Goal: Check status: Check status

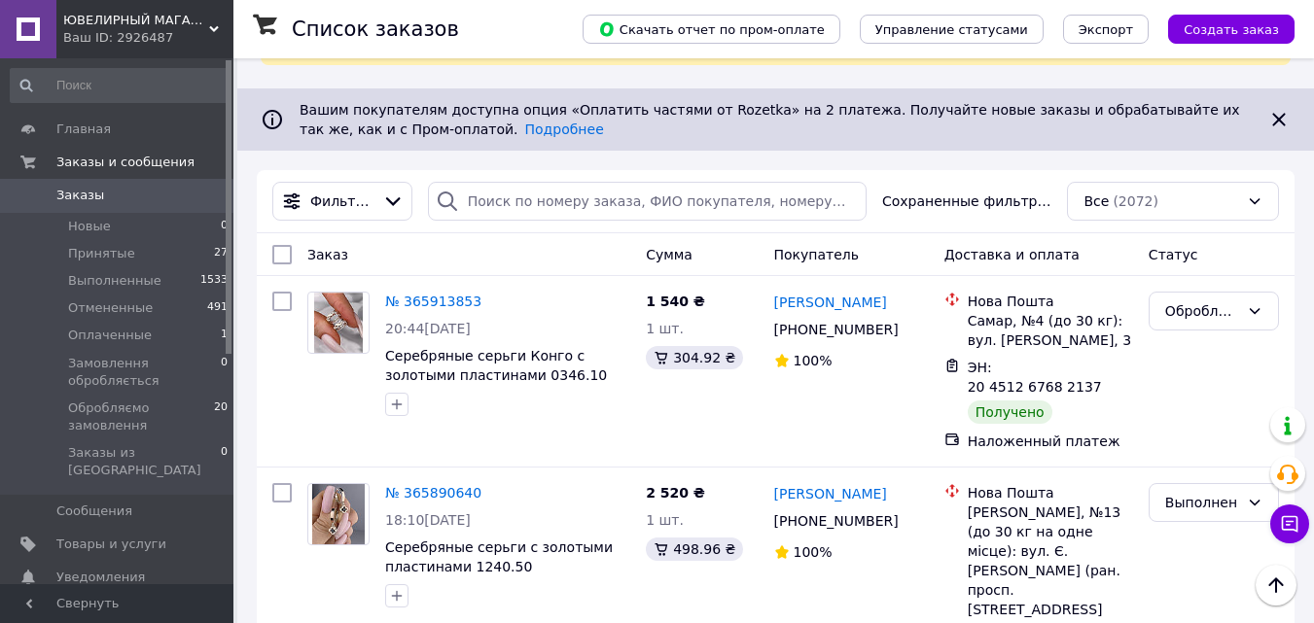
scroll to position [167, 0]
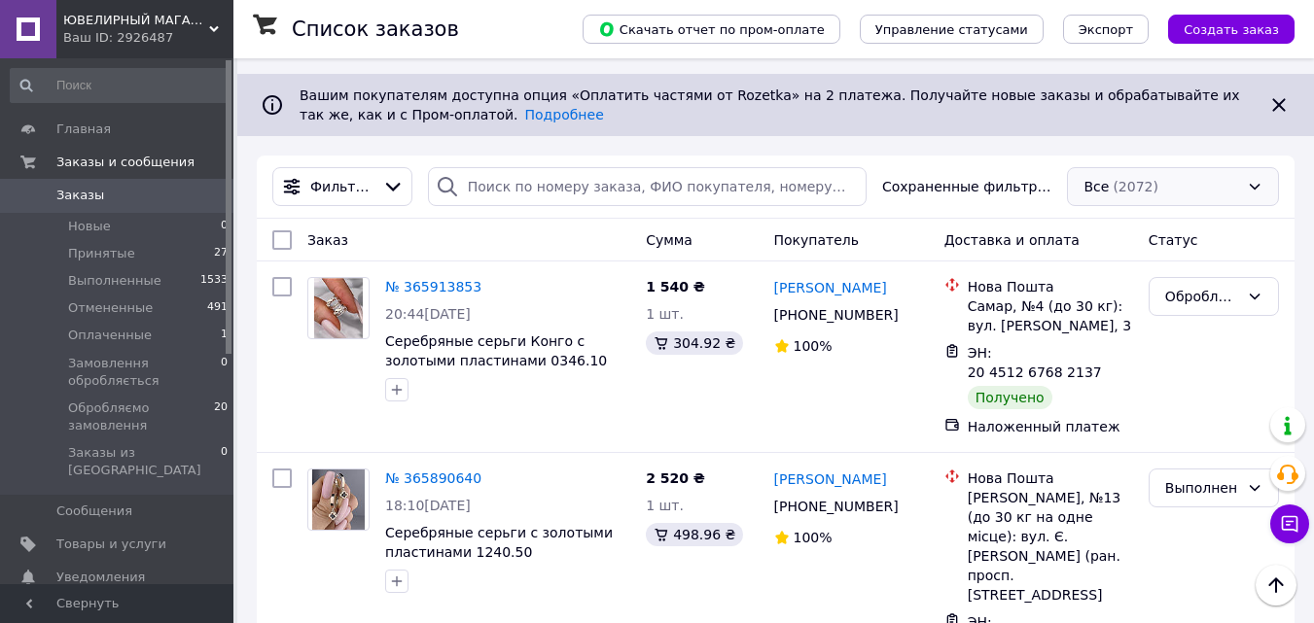
click at [1258, 168] on div "Все (2072)" at bounding box center [1173, 186] width 212 height 39
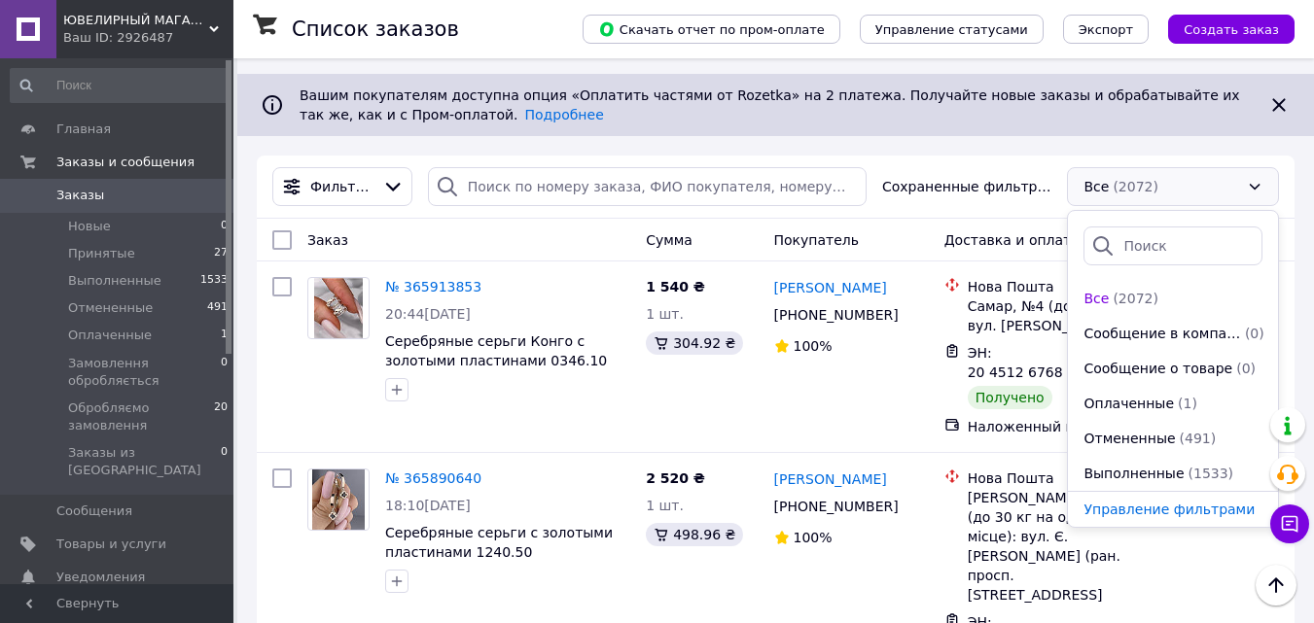
click at [1258, 168] on div "Все (2072)" at bounding box center [1173, 186] width 212 height 39
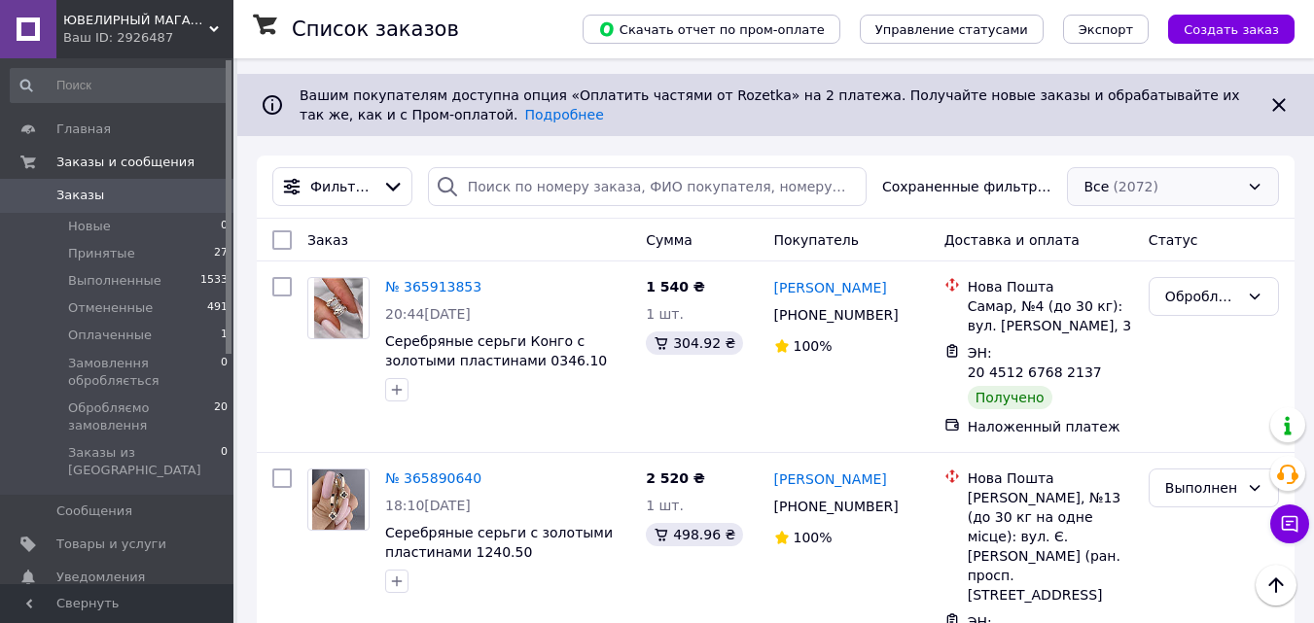
scroll to position [299, 0]
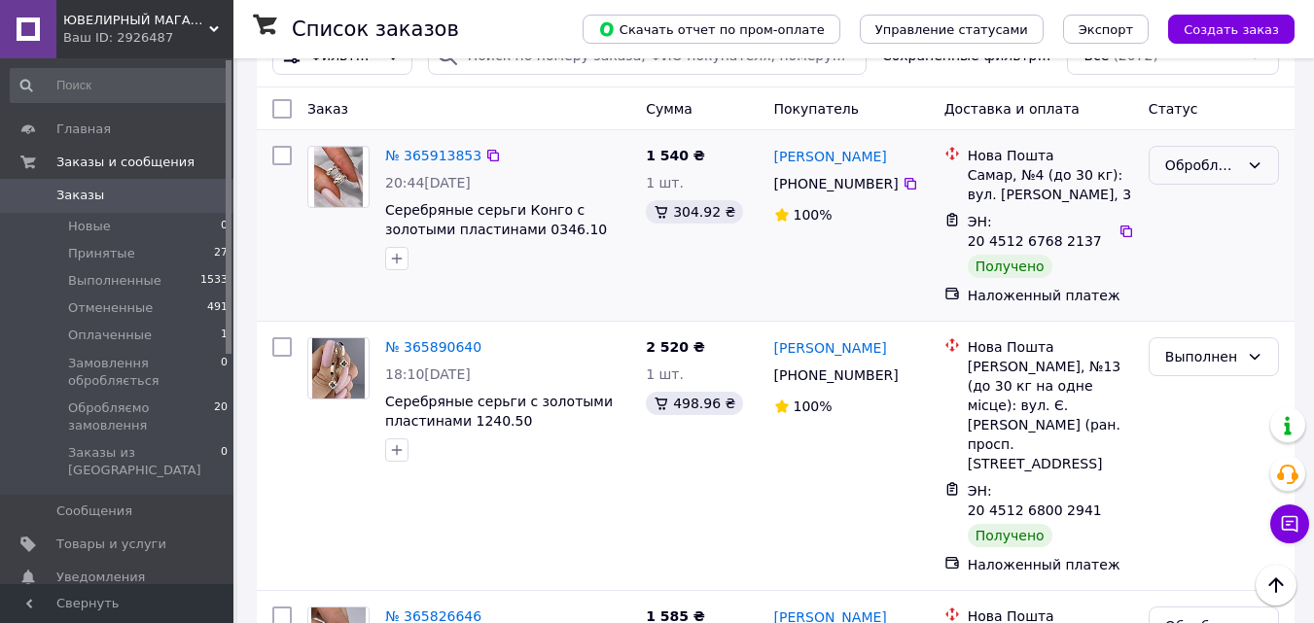
click at [1255, 168] on icon at bounding box center [1255, 165] width 11 height 6
click at [1200, 243] on li "Выполнен" at bounding box center [1214, 243] width 128 height 35
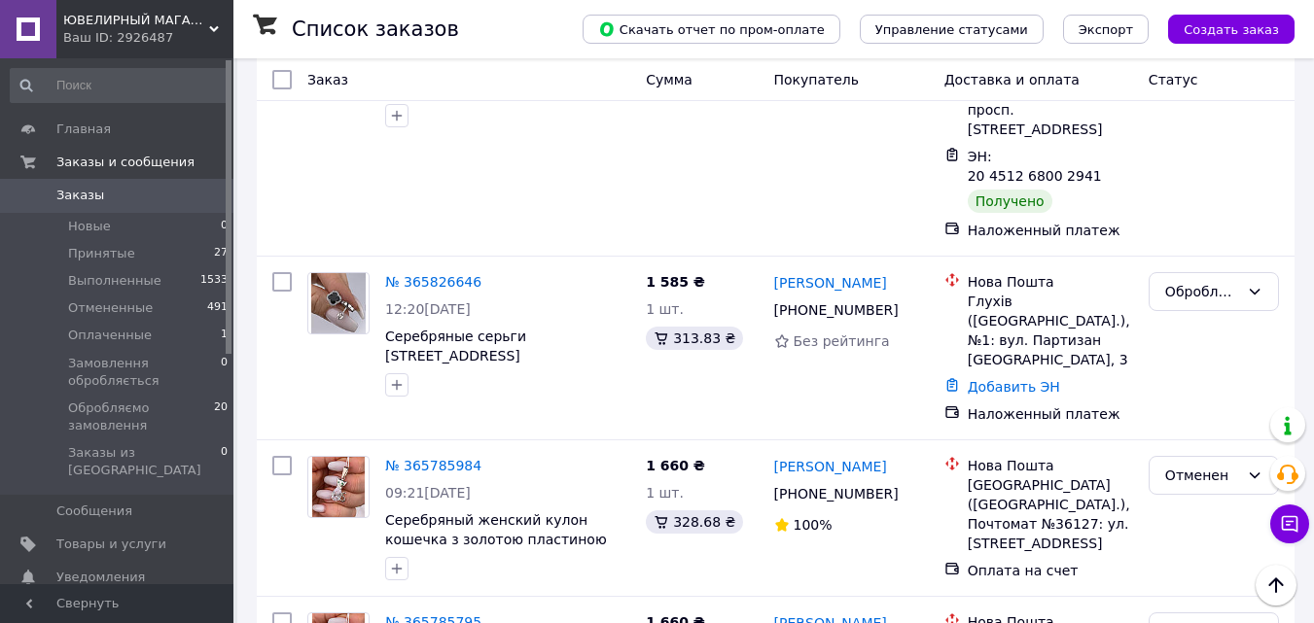
scroll to position [598, 0]
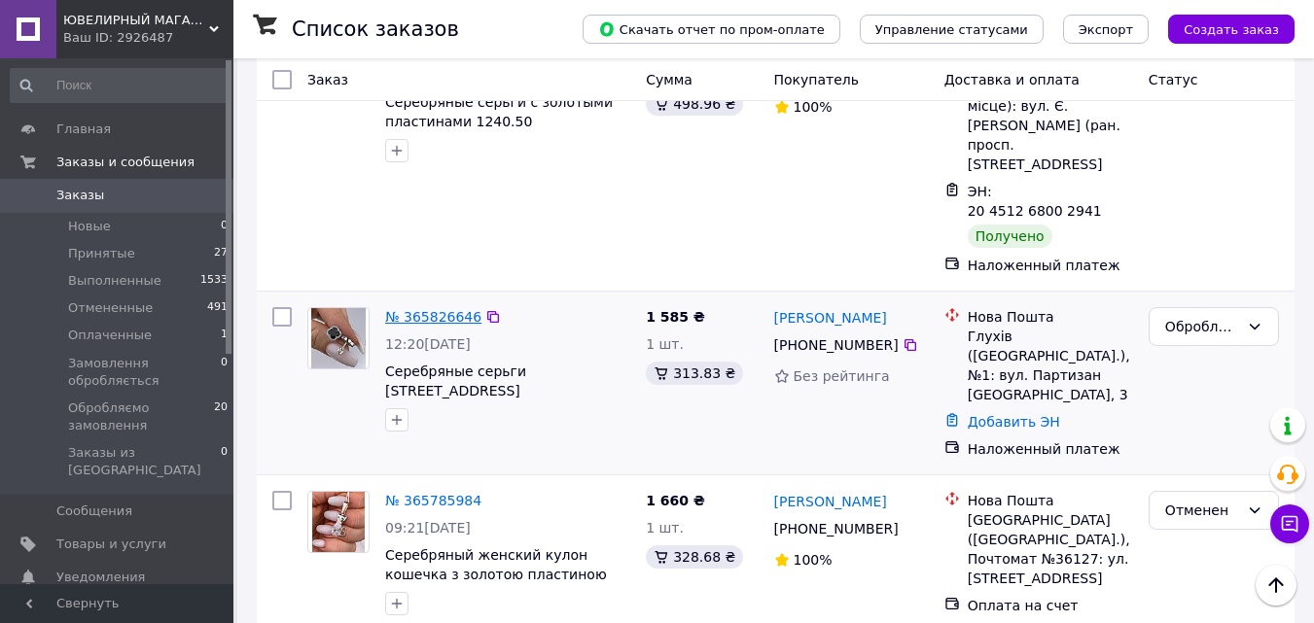
click at [445, 309] on link "№ 365826646" at bounding box center [433, 317] width 96 height 16
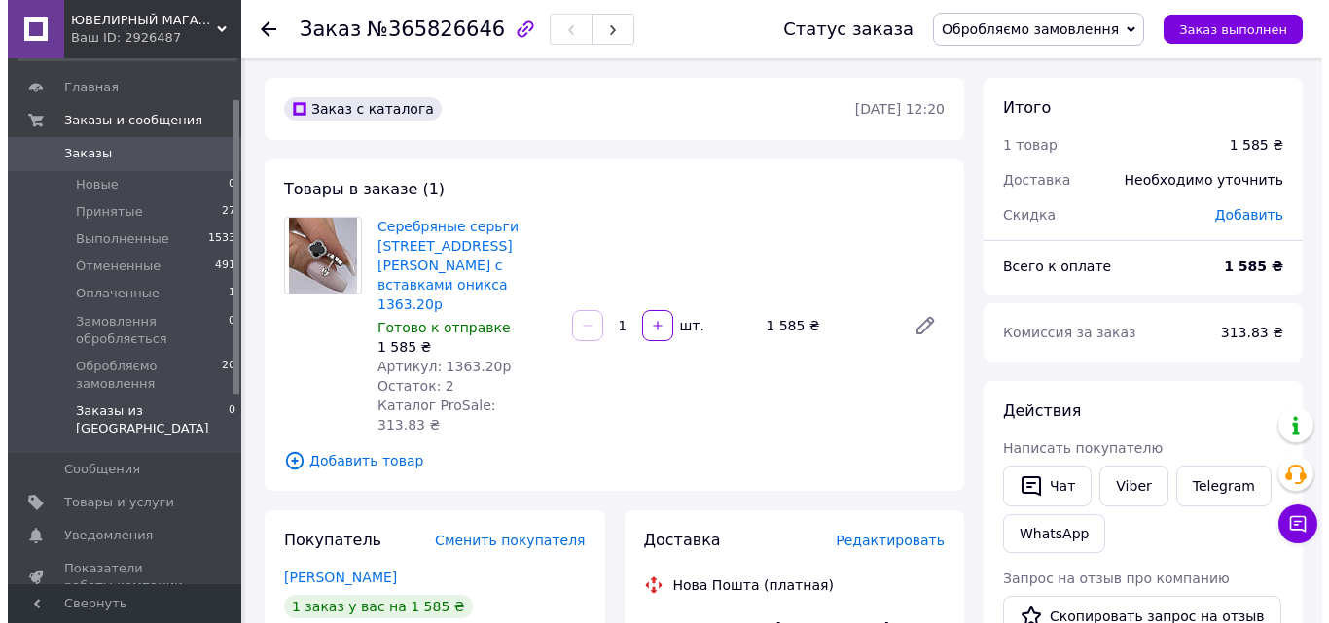
scroll to position [100, 0]
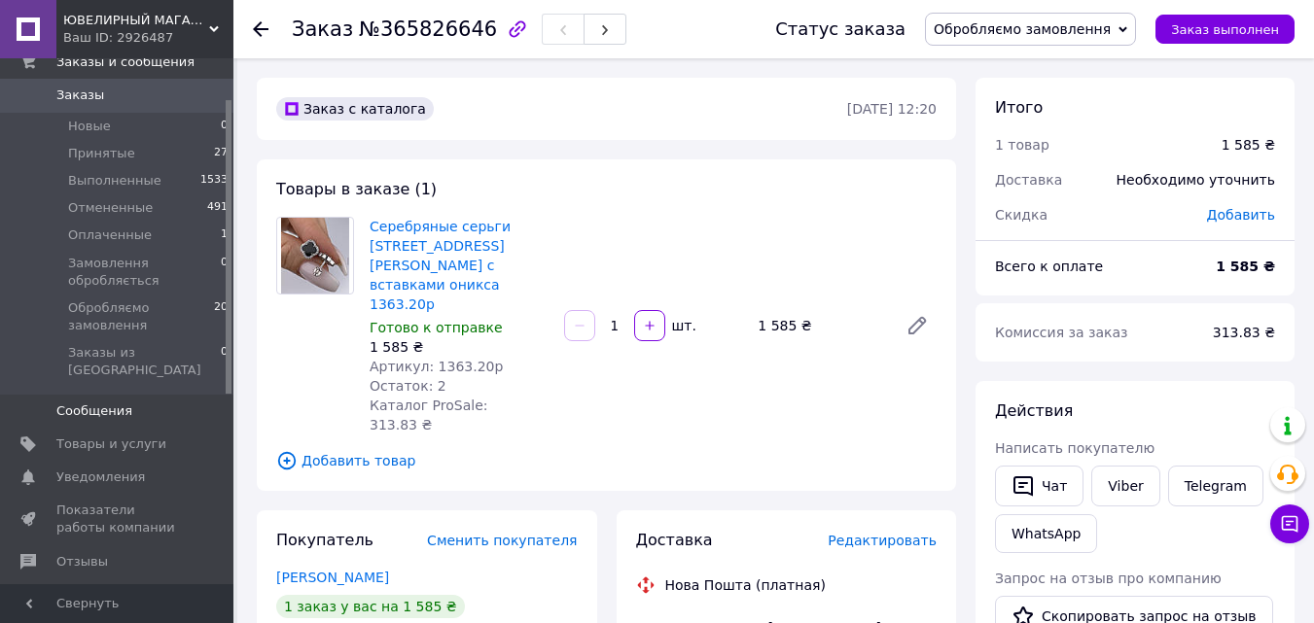
drag, startPoint x: 228, startPoint y: 339, endPoint x: 219, endPoint y: 395, distance: 56.1
click at [219, 395] on div "Главная Заказы и сообщения Заказы 0 Новые 0 Принятые 27 Выполненные 1533 Отмене…" at bounding box center [116, 321] width 233 height 526
click at [81, 502] on span "Показатели работы компании" at bounding box center [118, 519] width 124 height 35
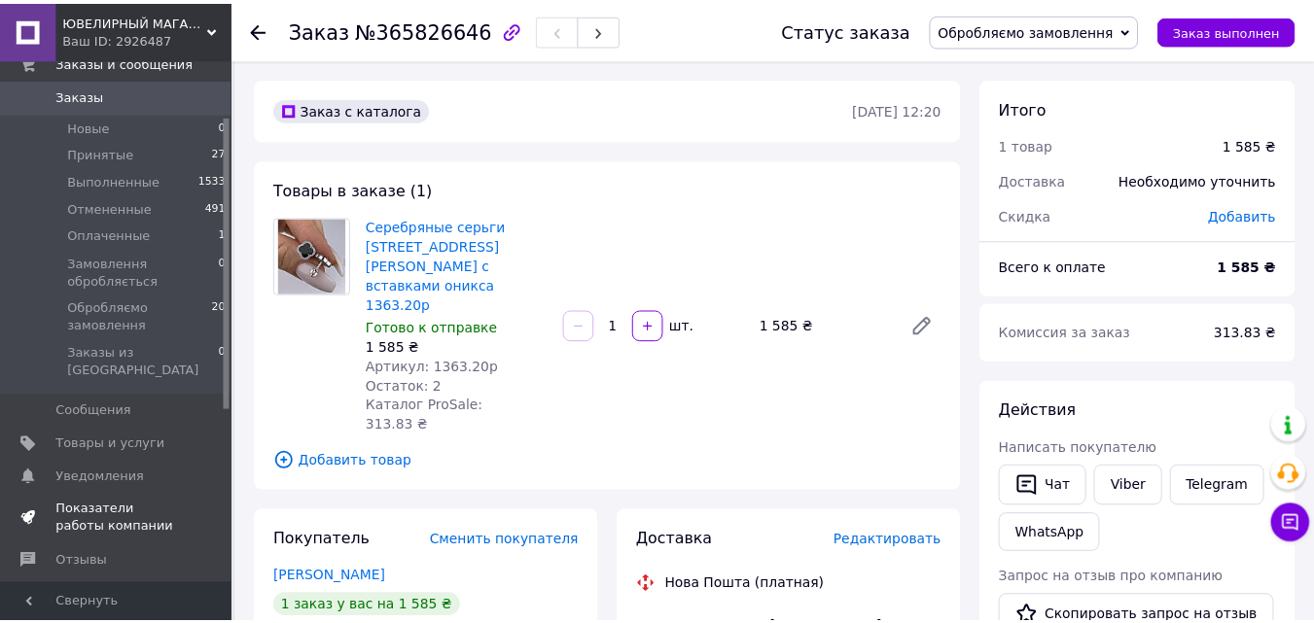
scroll to position [80, 0]
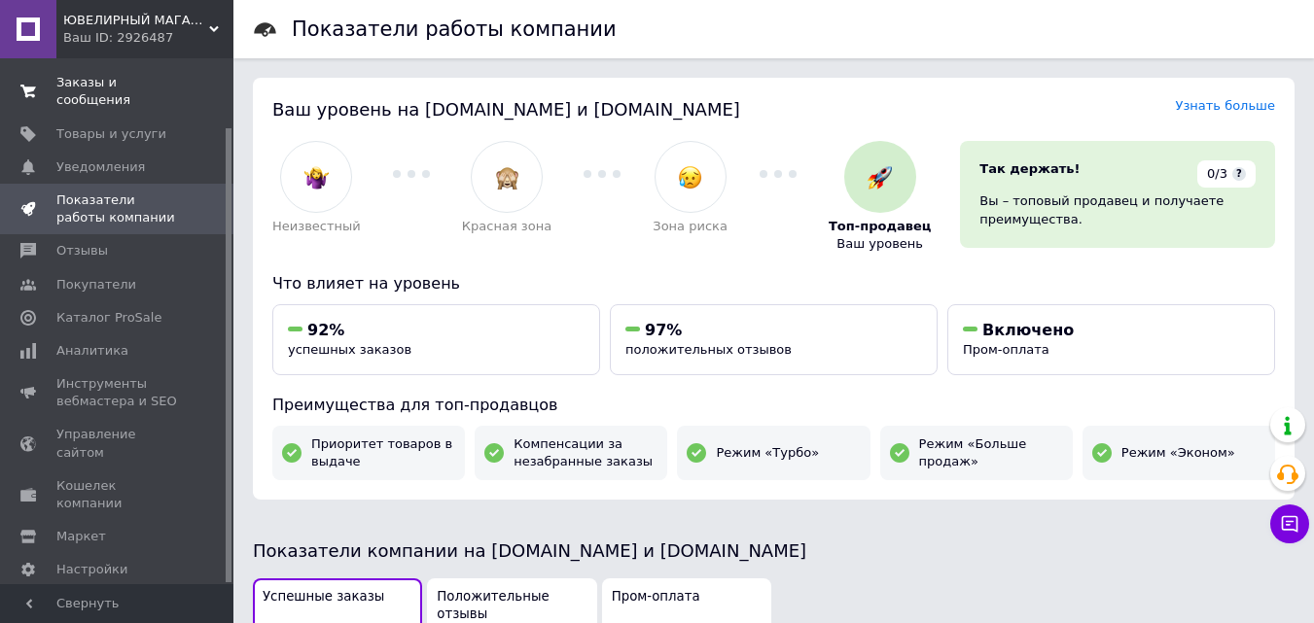
click at [150, 80] on span "Заказы и сообщения" at bounding box center [118, 91] width 124 height 35
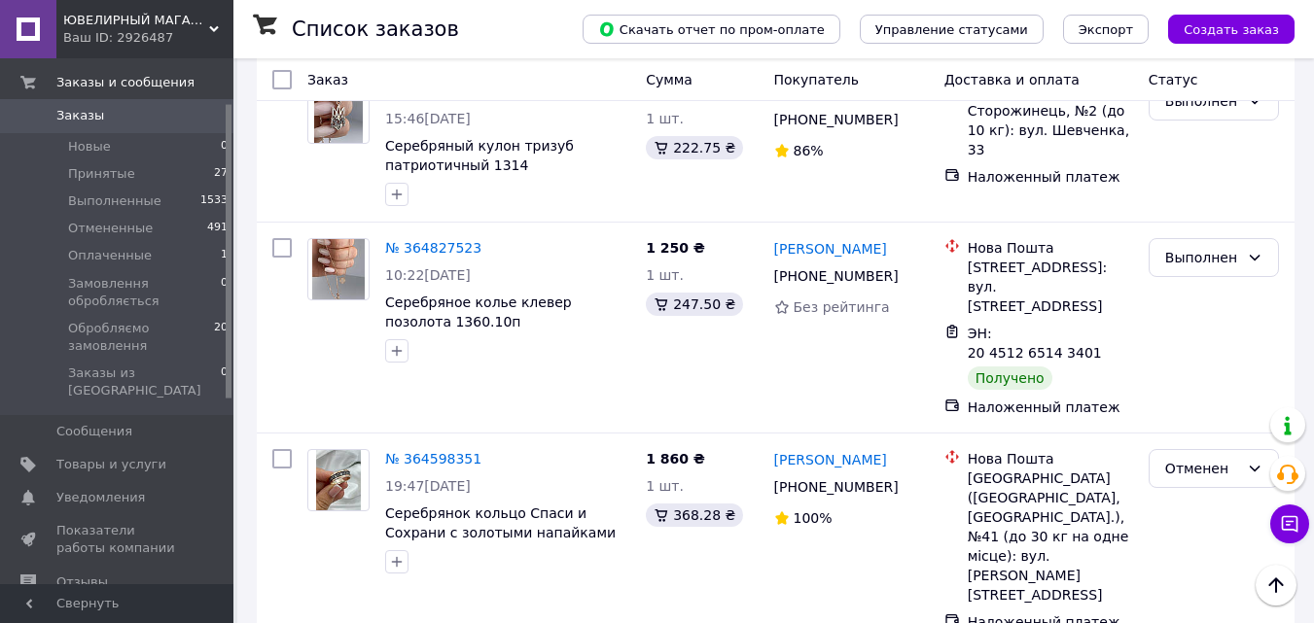
scroll to position [3581, 0]
